Goal: Find specific fact: Find specific fact

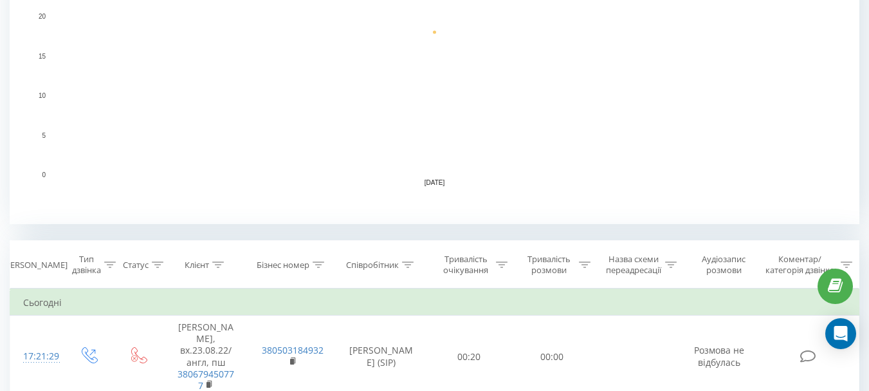
scroll to position [386, 0]
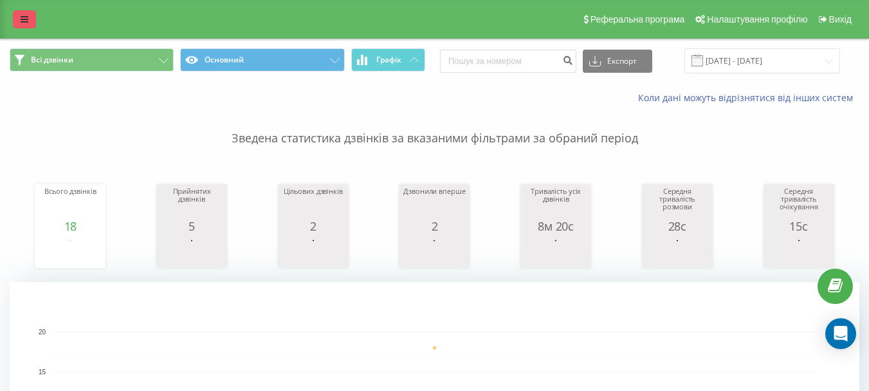
click at [27, 21] on icon at bounding box center [25, 19] width 8 height 9
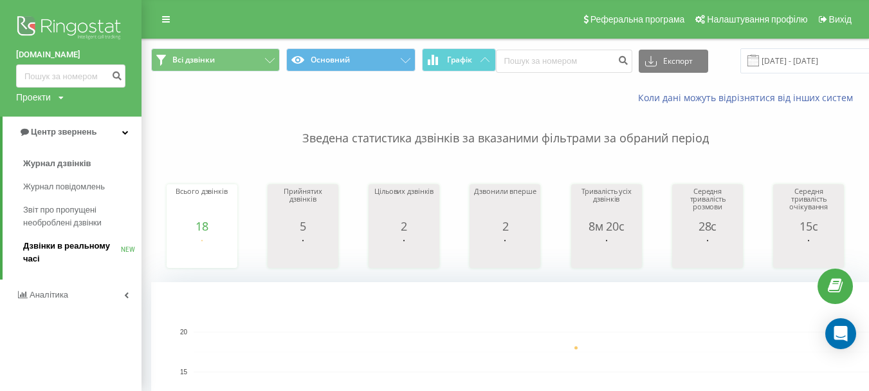
click at [55, 248] on span "Дзвінки в реальному часі" at bounding box center [72, 252] width 98 height 26
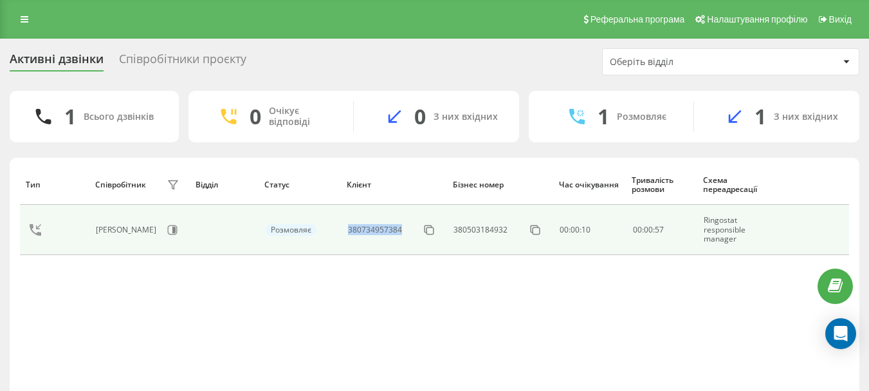
drag, startPoint x: 404, startPoint y: 234, endPoint x: 354, endPoint y: 228, distance: 50.5
click at [343, 230] on td "380734957384" at bounding box center [394, 230] width 106 height 50
copy div "380734957384"
